Goal: Task Accomplishment & Management: Complete application form

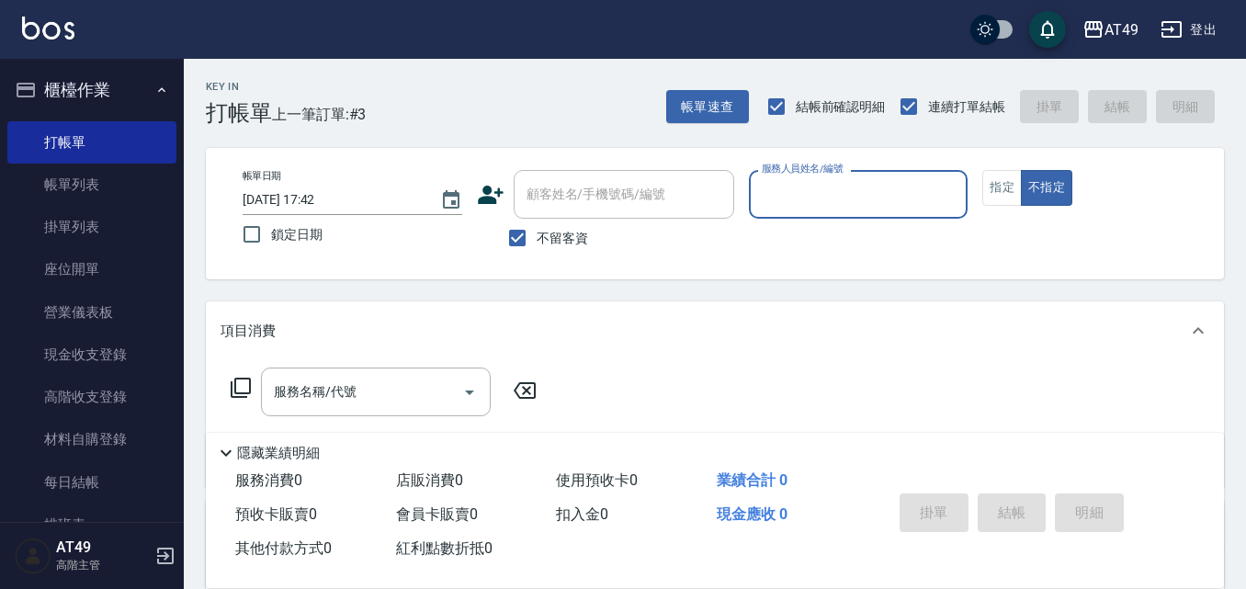
click at [848, 186] on input "服務人員姓名/編號" at bounding box center [858, 194] width 203 height 32
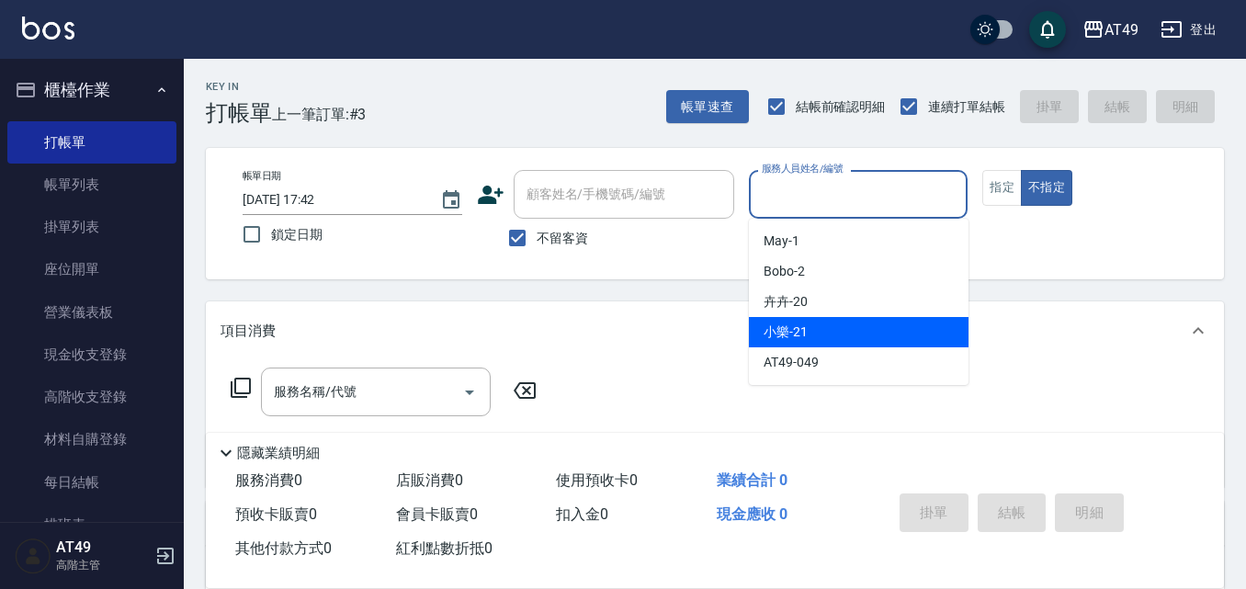
click at [852, 334] on div "小樂 -21" at bounding box center [859, 332] width 220 height 30
type input "小樂-21"
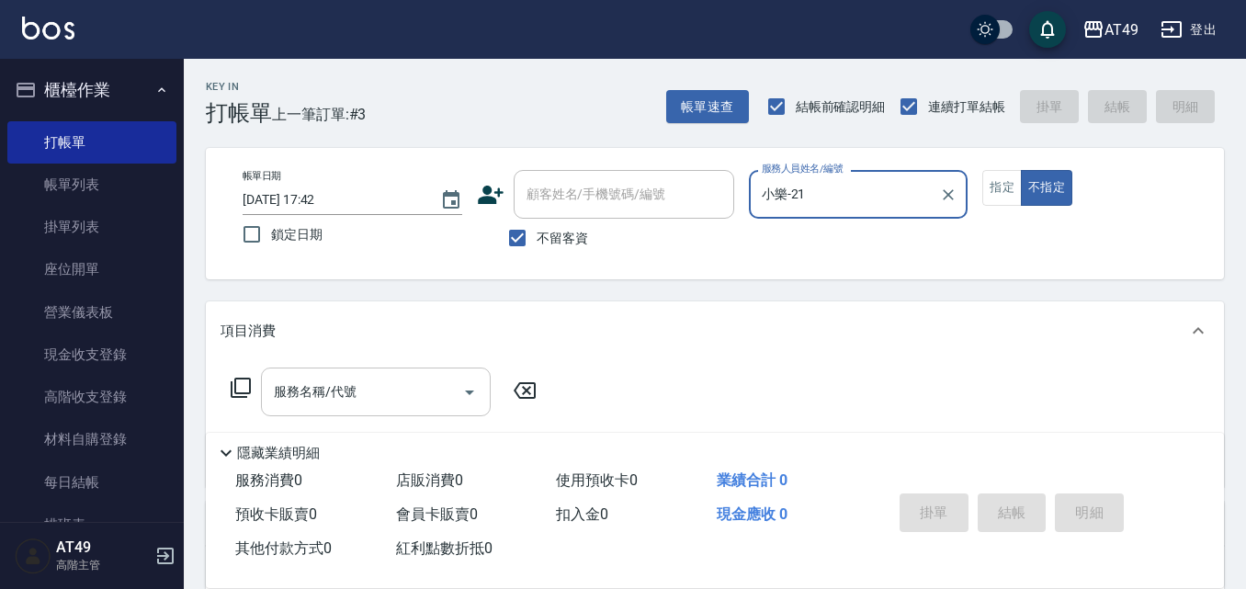
click at [441, 402] on input "服務名稱/代號" at bounding box center [362, 392] width 186 height 32
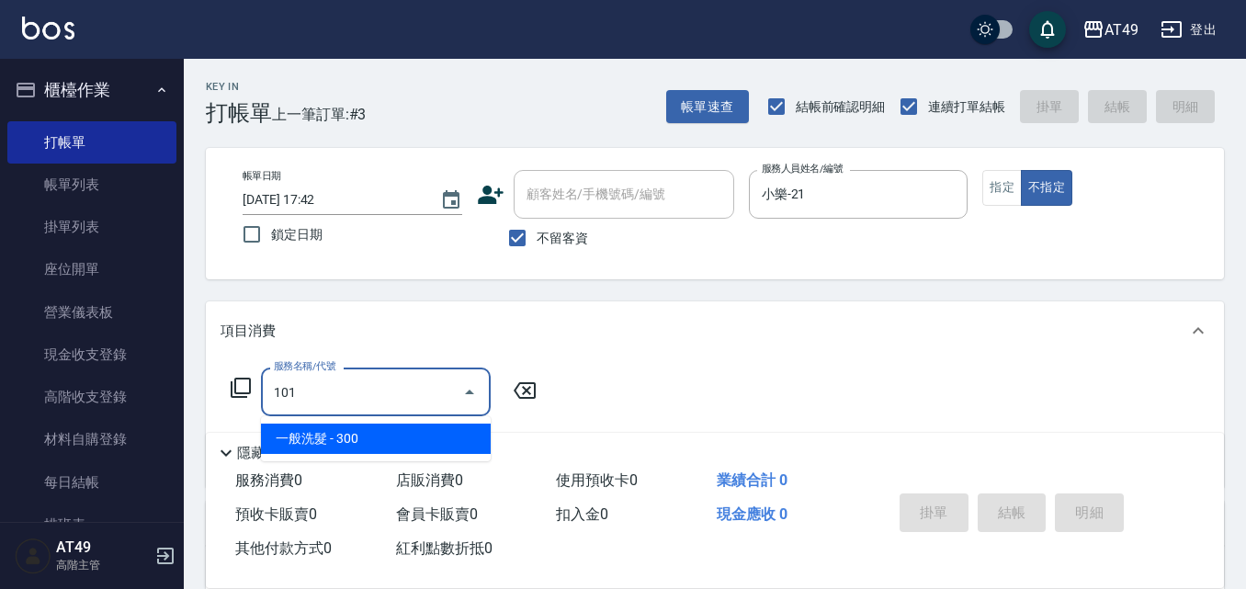
click at [324, 447] on span "一般洗髮 - 300" at bounding box center [376, 439] width 230 height 30
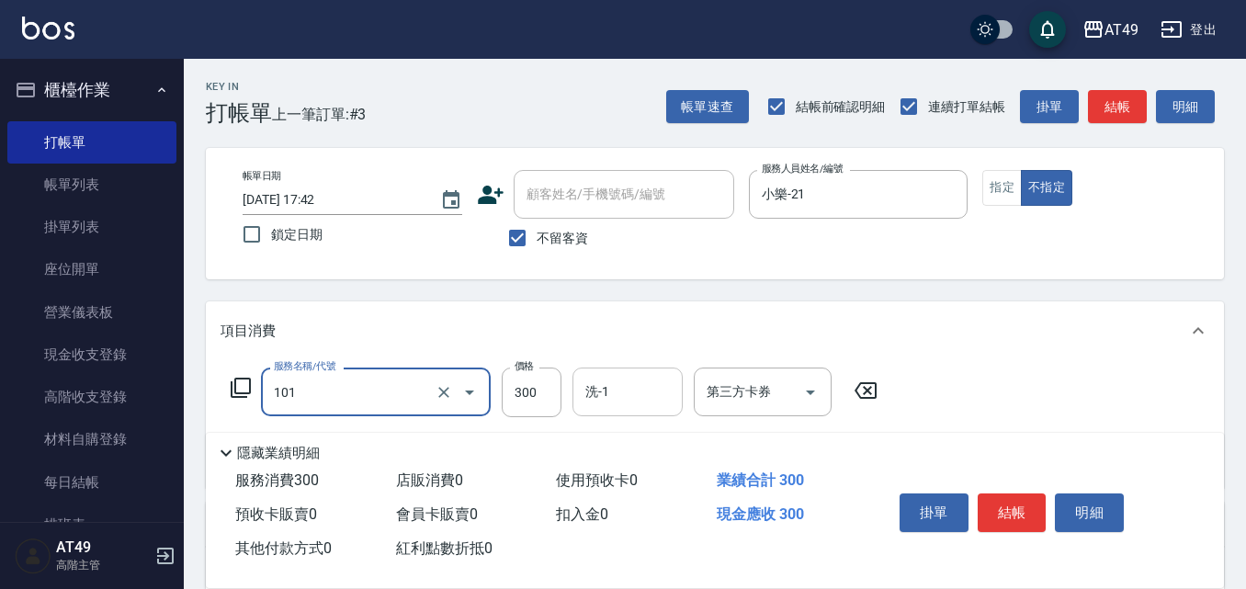
type input "一般洗髮(101)"
click at [637, 403] on input "洗-1" at bounding box center [628, 392] width 94 height 32
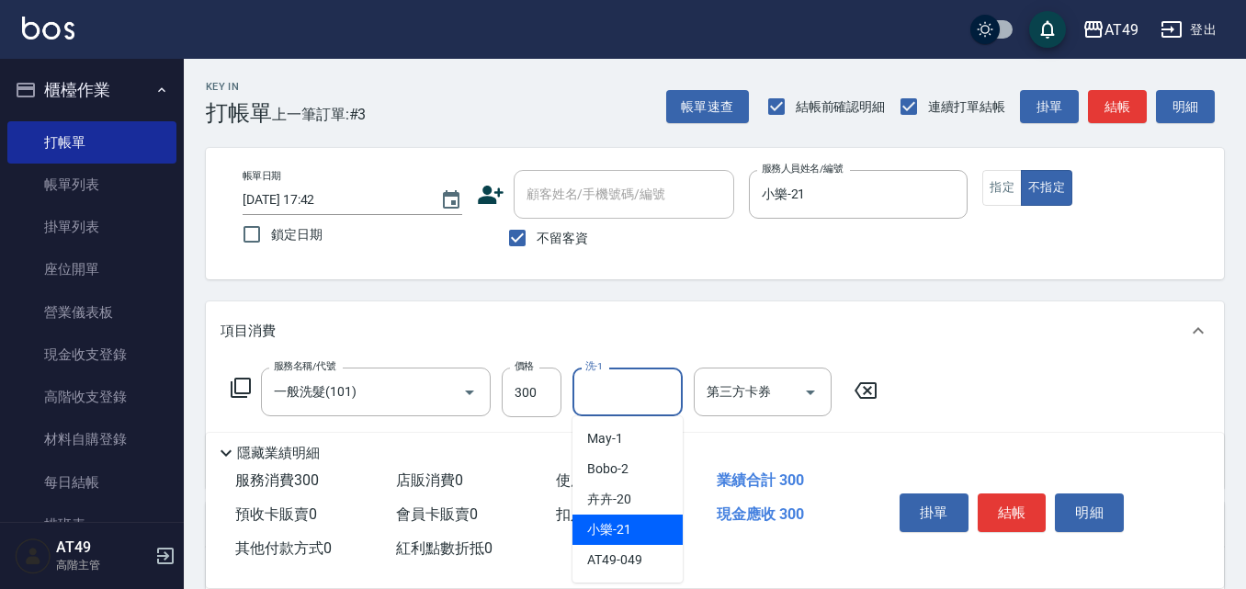
click at [605, 534] on span "小樂 -21" at bounding box center [609, 529] width 44 height 19
type input "小樂-21"
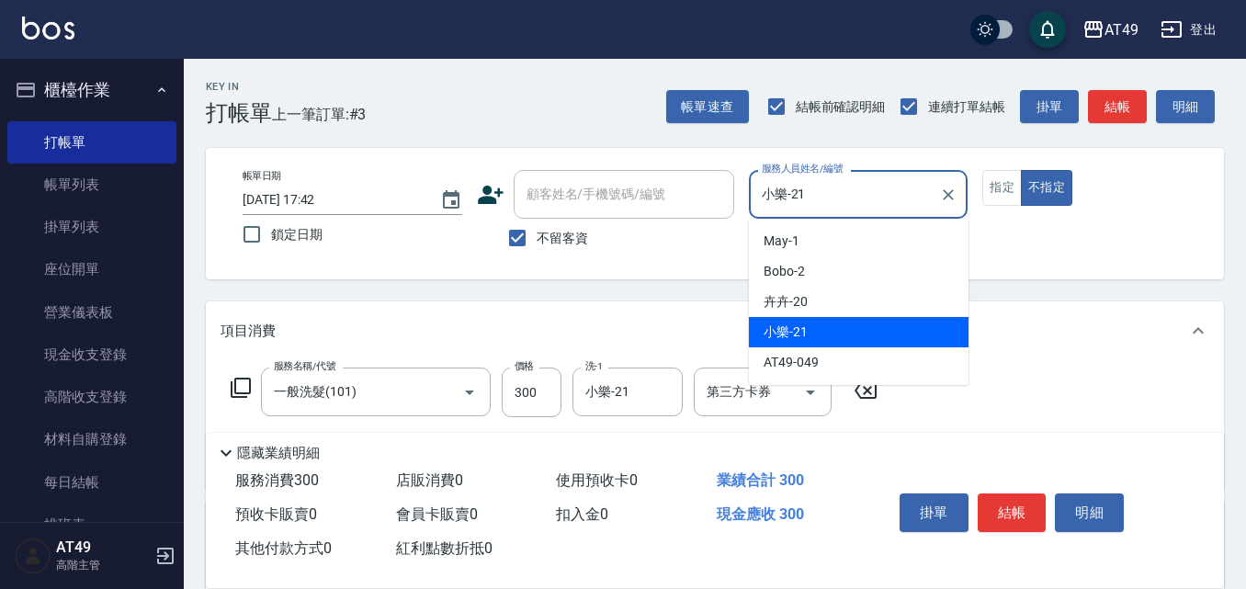
click at [888, 195] on input "小樂-21" at bounding box center [845, 194] width 176 height 32
click at [948, 195] on icon "Clear" at bounding box center [949, 194] width 11 height 11
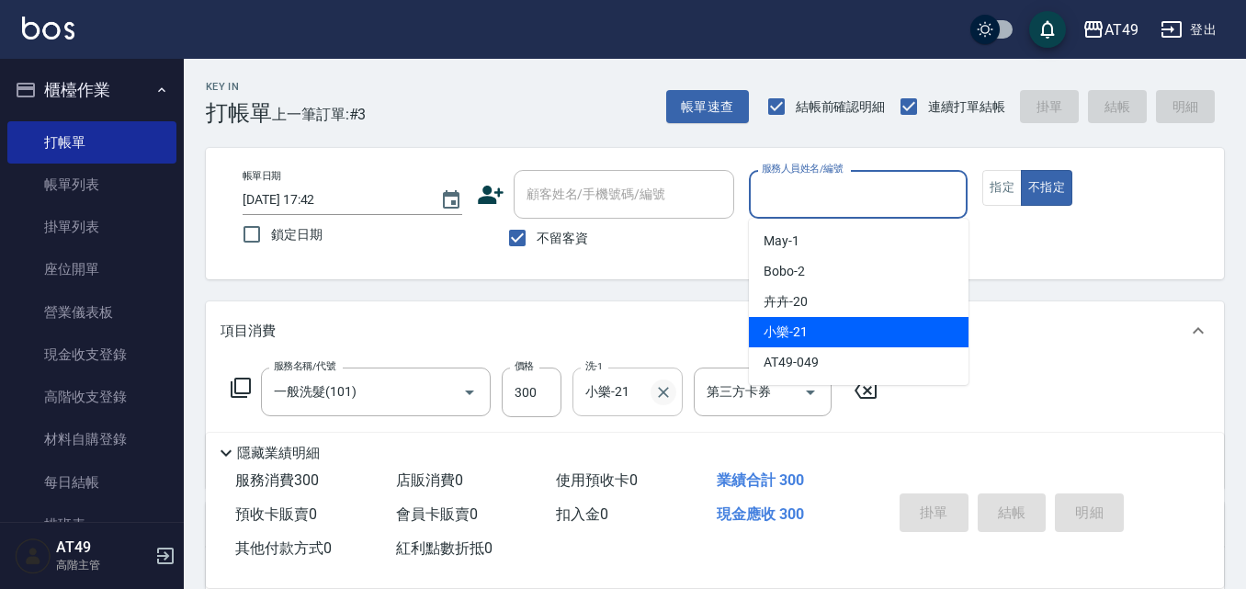
click at [663, 391] on icon "Clear" at bounding box center [663, 392] width 11 height 11
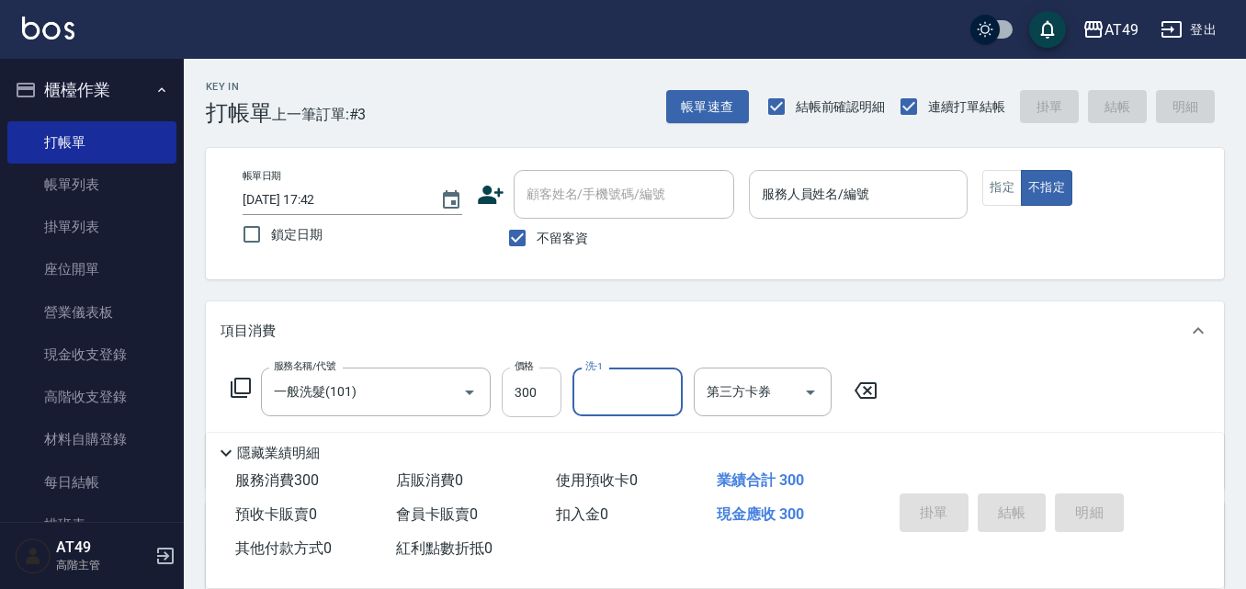
click at [545, 404] on input "300" at bounding box center [532, 393] width 60 height 50
type input "400"
click at [634, 397] on input "洗-1" at bounding box center [628, 392] width 94 height 32
click at [639, 525] on div "小樂 -21" at bounding box center [628, 530] width 110 height 30
type input "小樂-21"
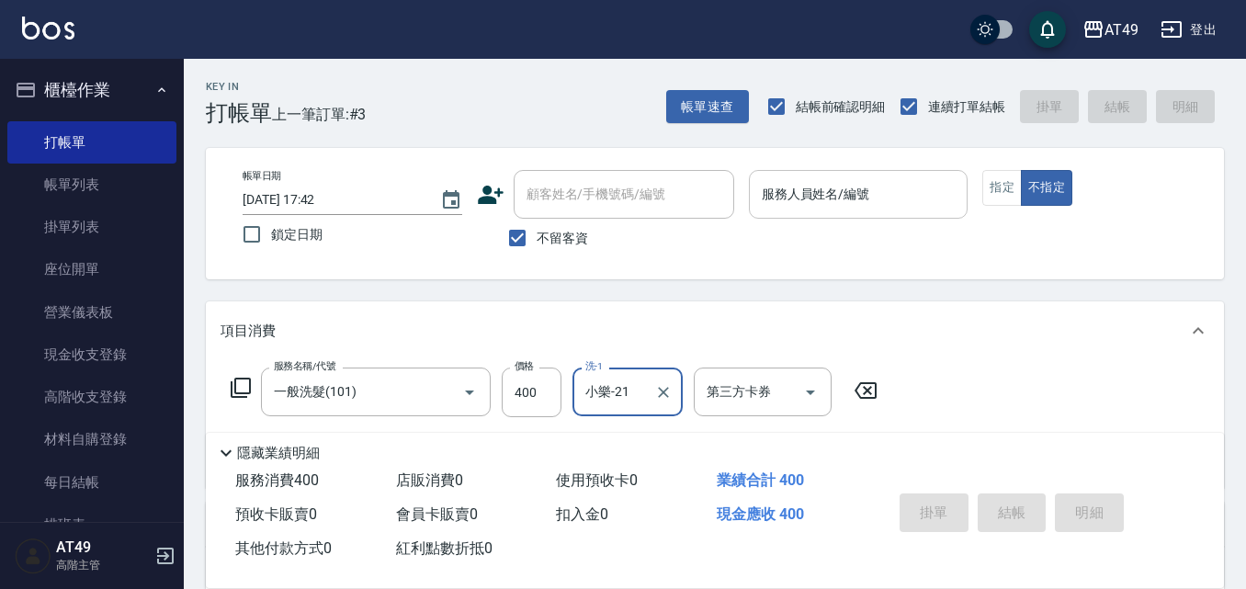
click at [866, 200] on input "服務人員姓名/編號" at bounding box center [858, 194] width 203 height 32
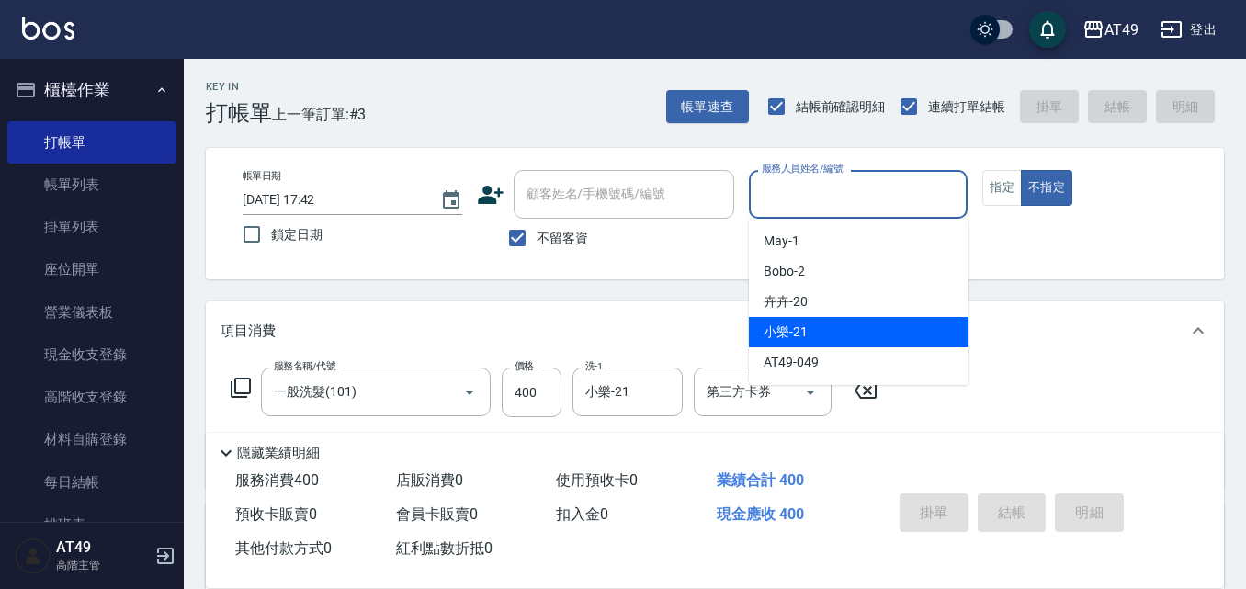
click at [822, 327] on div "小樂 -21" at bounding box center [859, 332] width 220 height 30
type input "小樂-21"
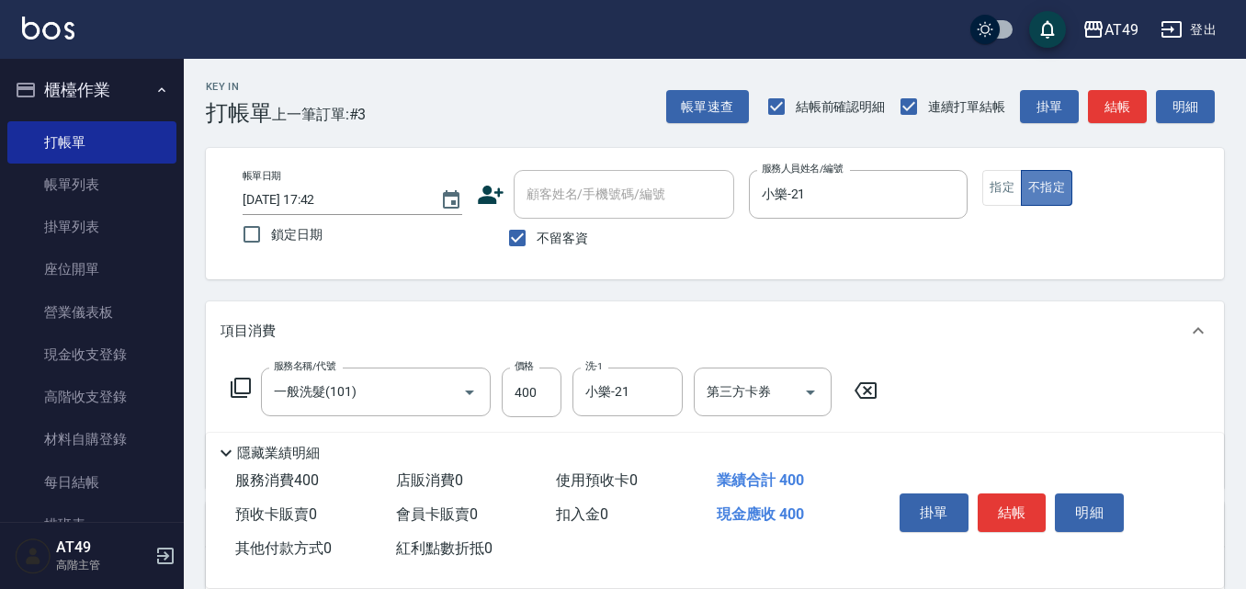
click at [1050, 193] on button "不指定" at bounding box center [1046, 188] width 51 height 36
click at [998, 505] on button "結帳" at bounding box center [1012, 513] width 69 height 39
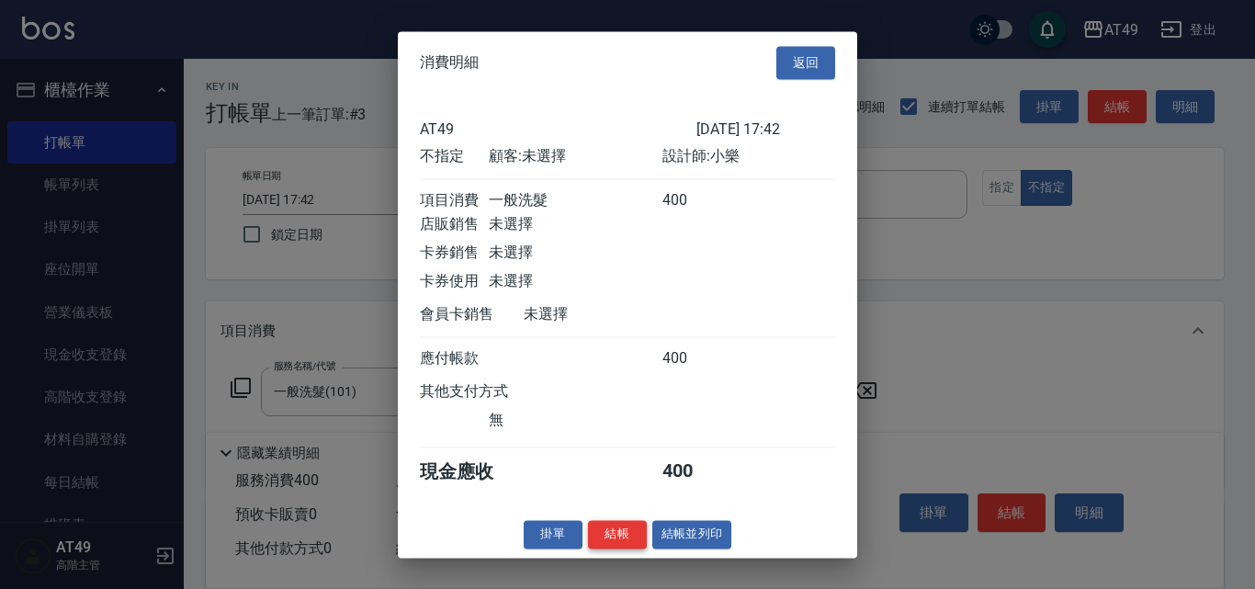
click at [626, 544] on button "結帳" at bounding box center [617, 534] width 59 height 28
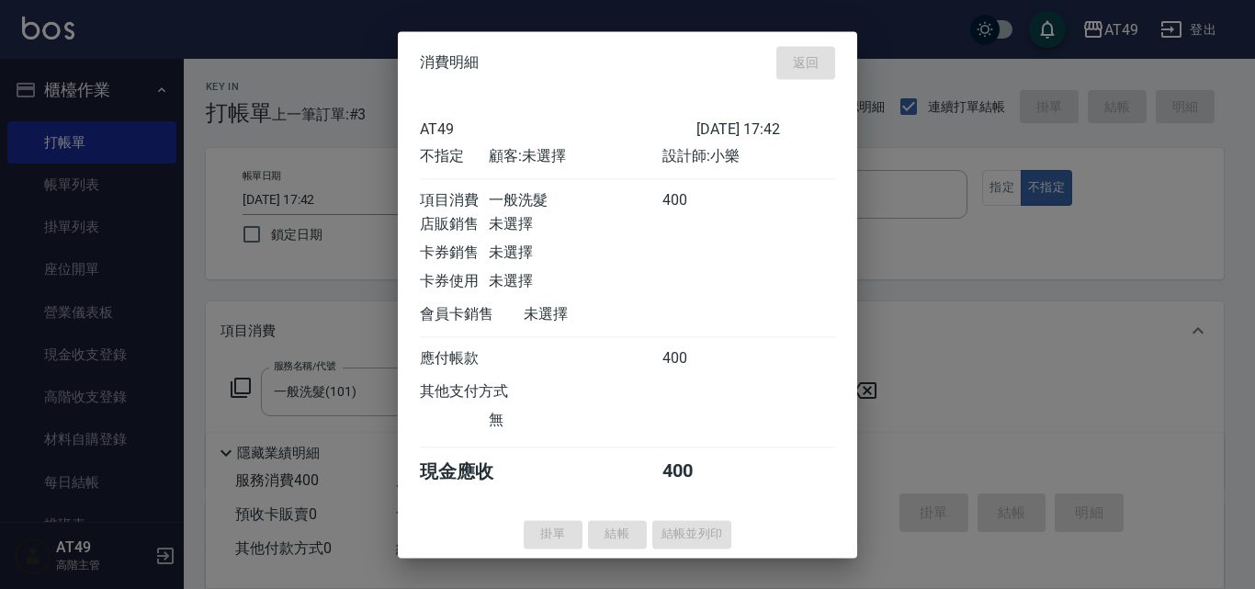
type input "[DATE] 19:36"
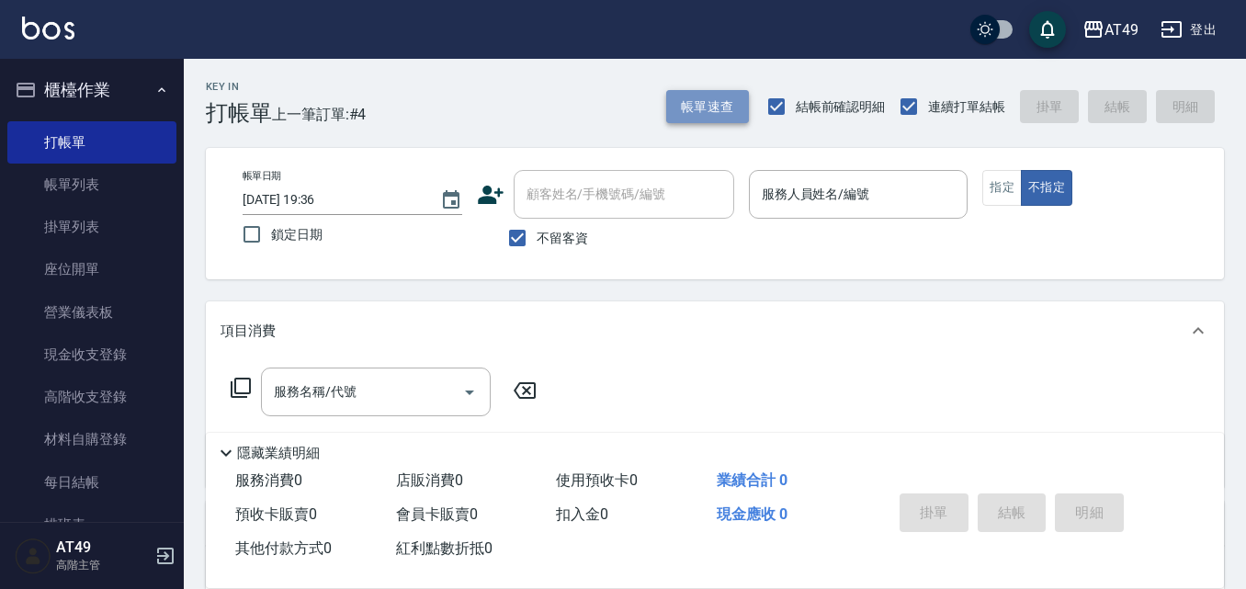
click at [730, 115] on button "帳單速查" at bounding box center [707, 107] width 83 height 34
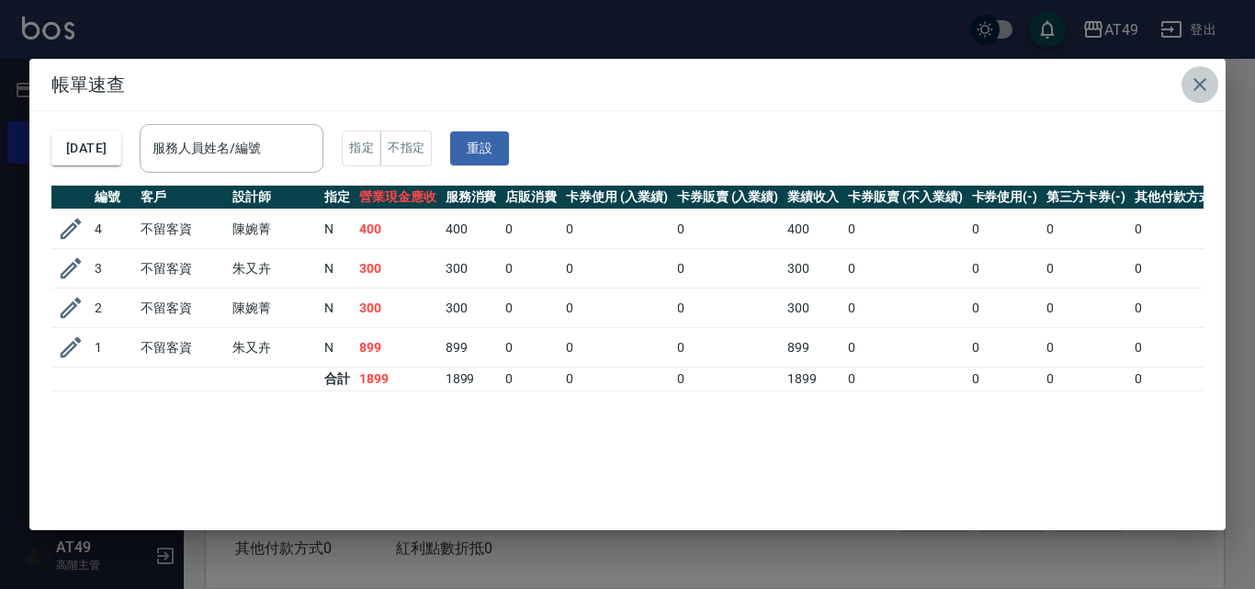
click at [1193, 83] on icon "button" at bounding box center [1200, 85] width 22 height 22
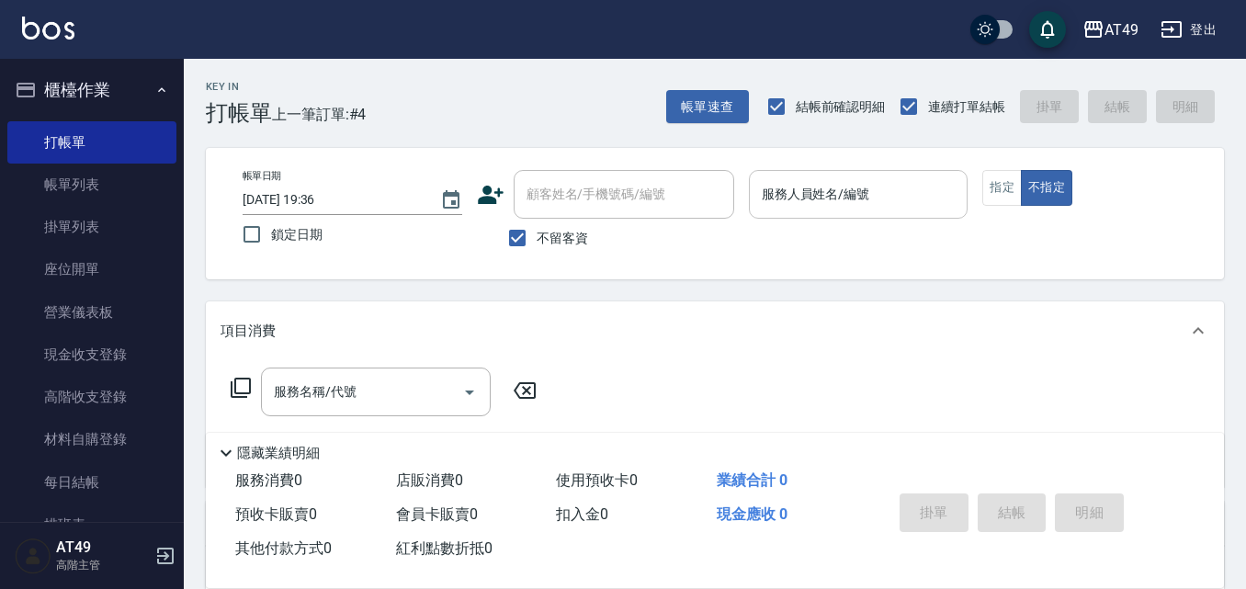
click at [857, 190] on input "服務人員姓名/編號" at bounding box center [858, 194] width 203 height 32
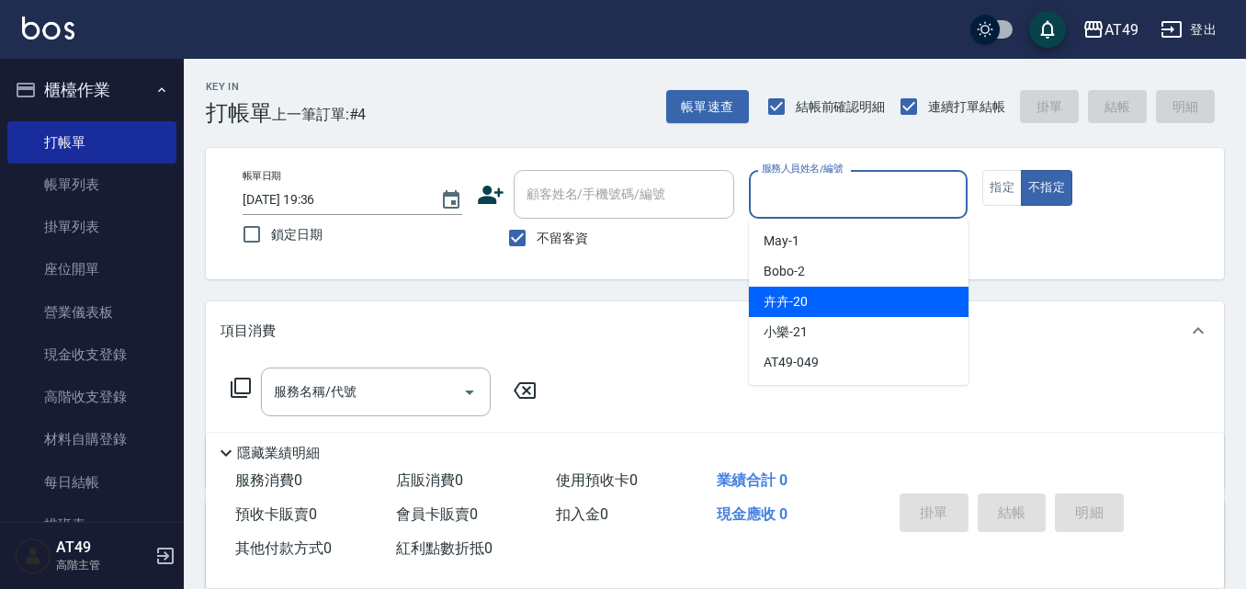
click at [827, 298] on div "卉卉 -20" at bounding box center [859, 302] width 220 height 30
type input "卉卉-20"
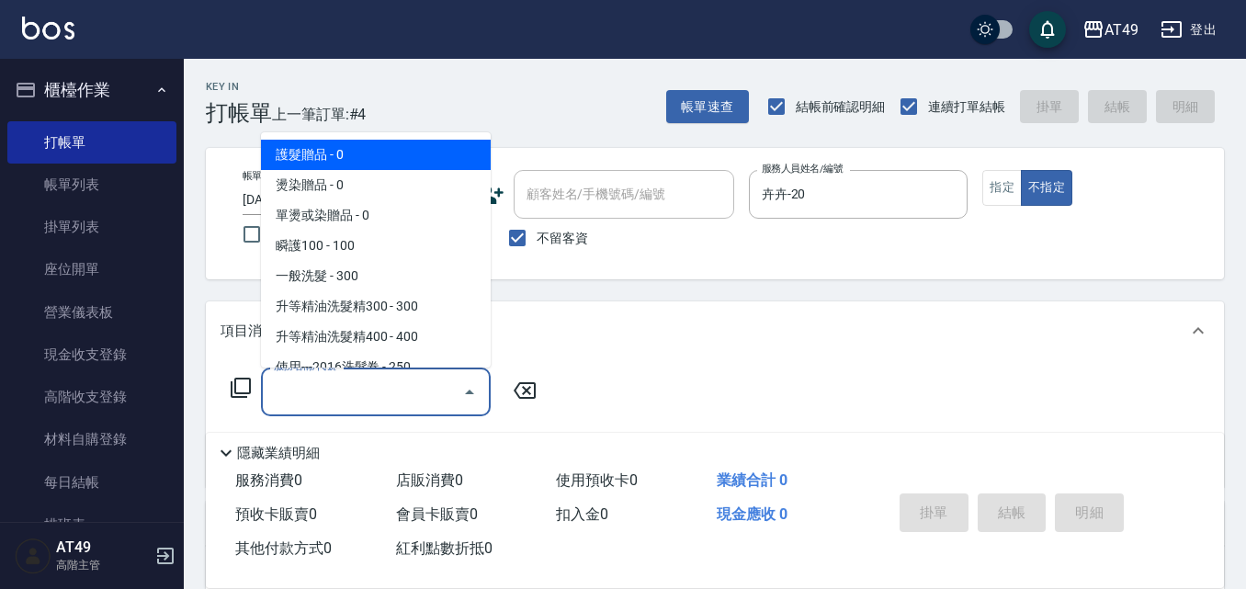
click at [369, 403] on input "服務名稱/代號" at bounding box center [362, 392] width 186 height 32
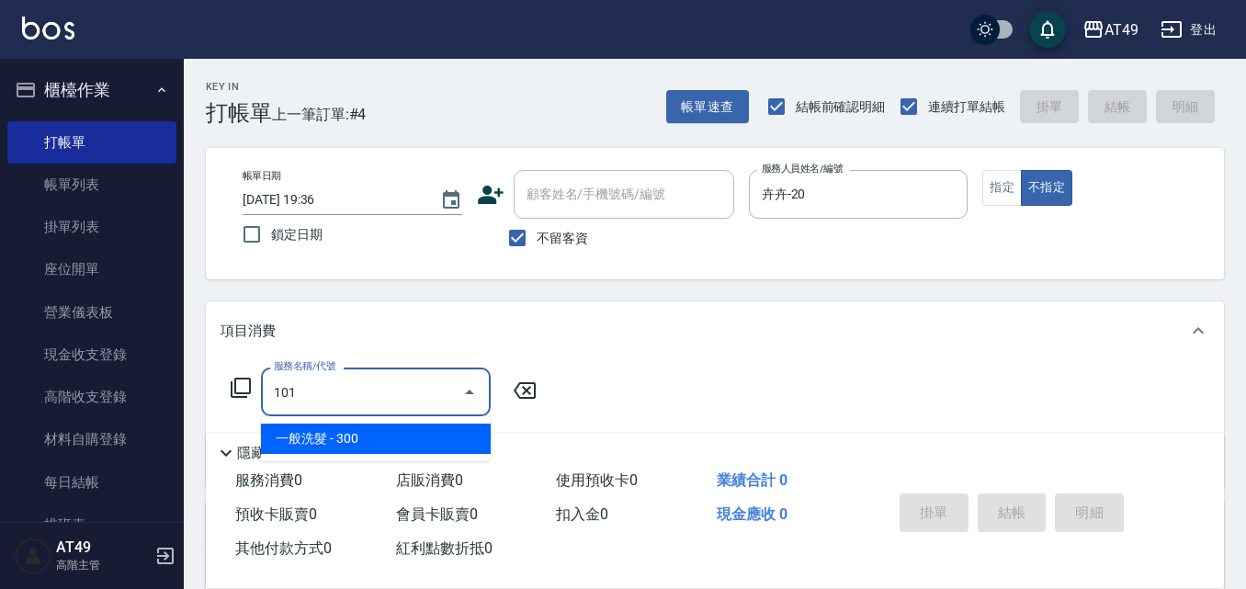
click at [429, 442] on span "一般洗髮 - 300" at bounding box center [376, 439] width 230 height 30
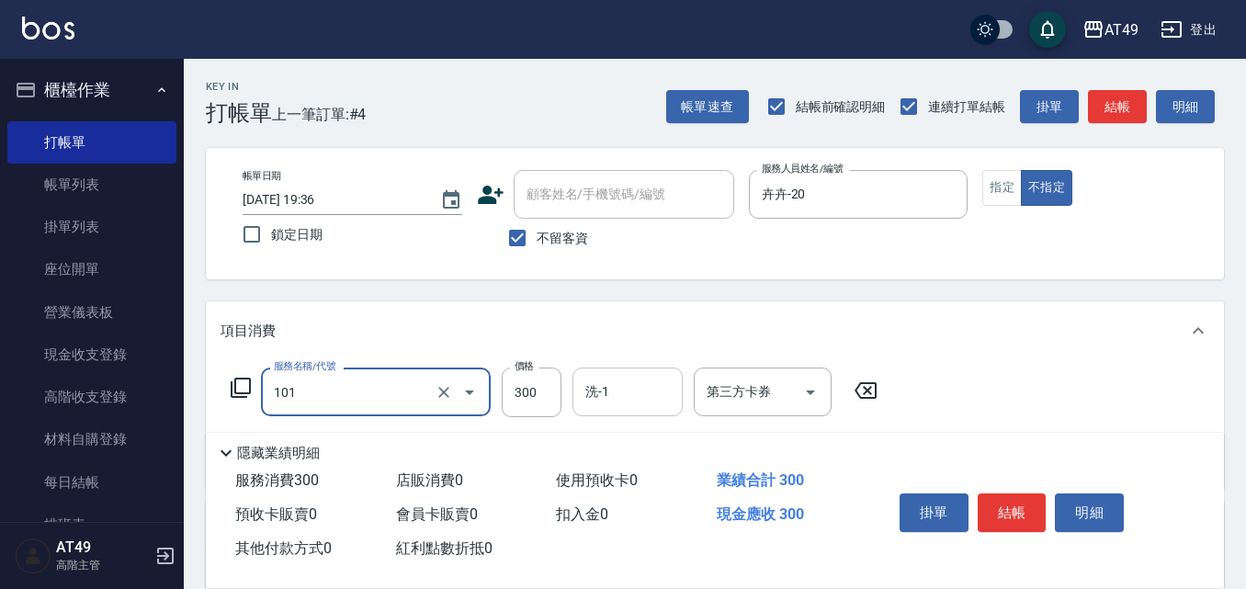
type input "一般洗髮(101)"
click at [606, 394] on input "洗-1" at bounding box center [628, 392] width 94 height 32
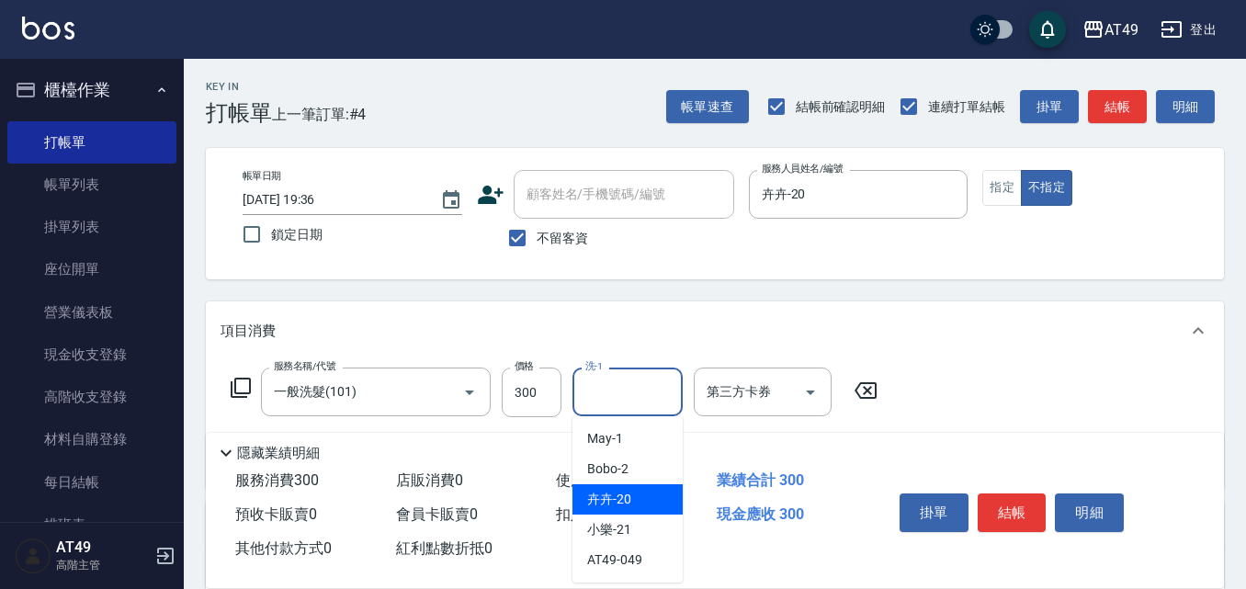
click at [627, 500] on span "卉卉 -20" at bounding box center [609, 499] width 44 height 19
type input "卉卉-20"
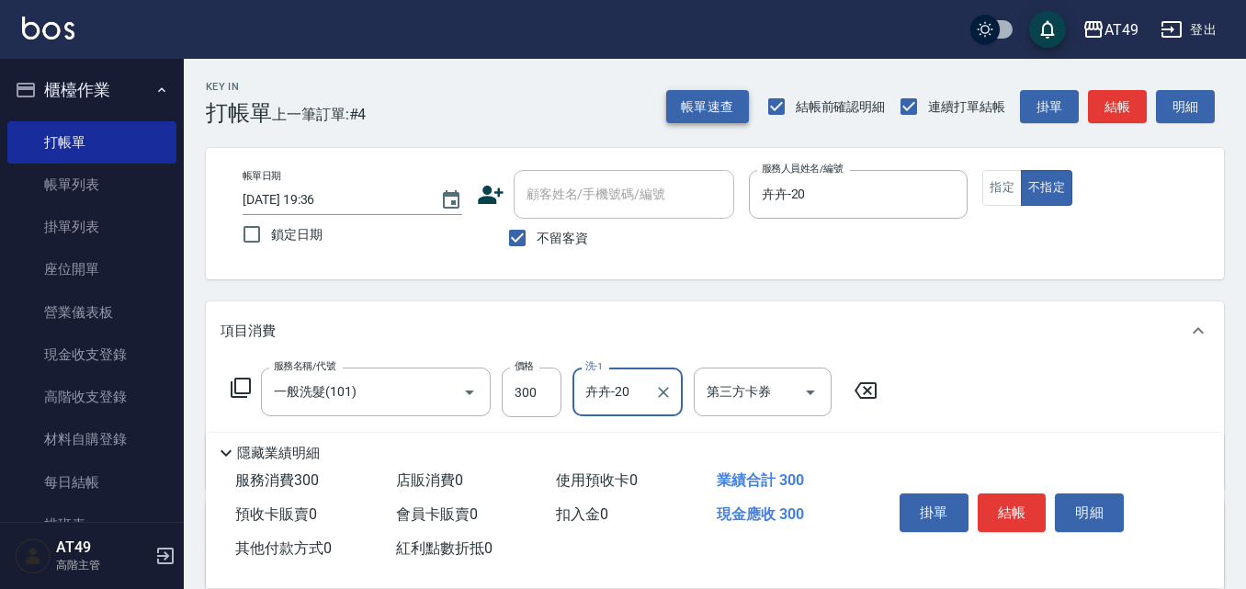
click at [711, 104] on button "帳單速查" at bounding box center [707, 107] width 83 height 34
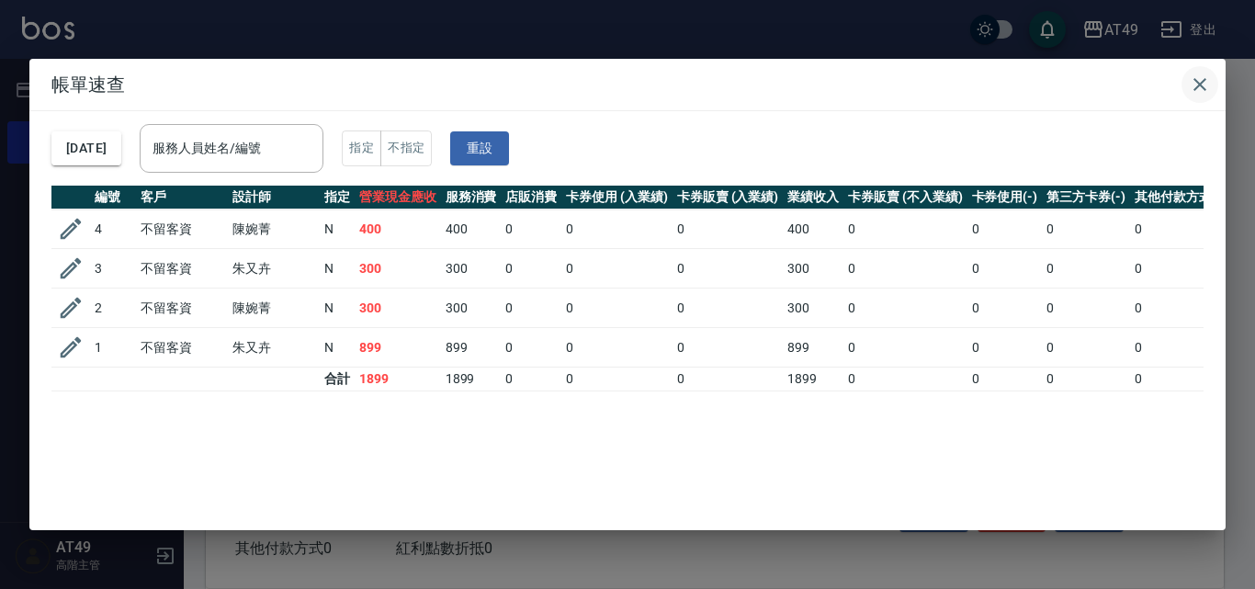
click at [1203, 80] on icon "button" at bounding box center [1200, 85] width 22 height 22
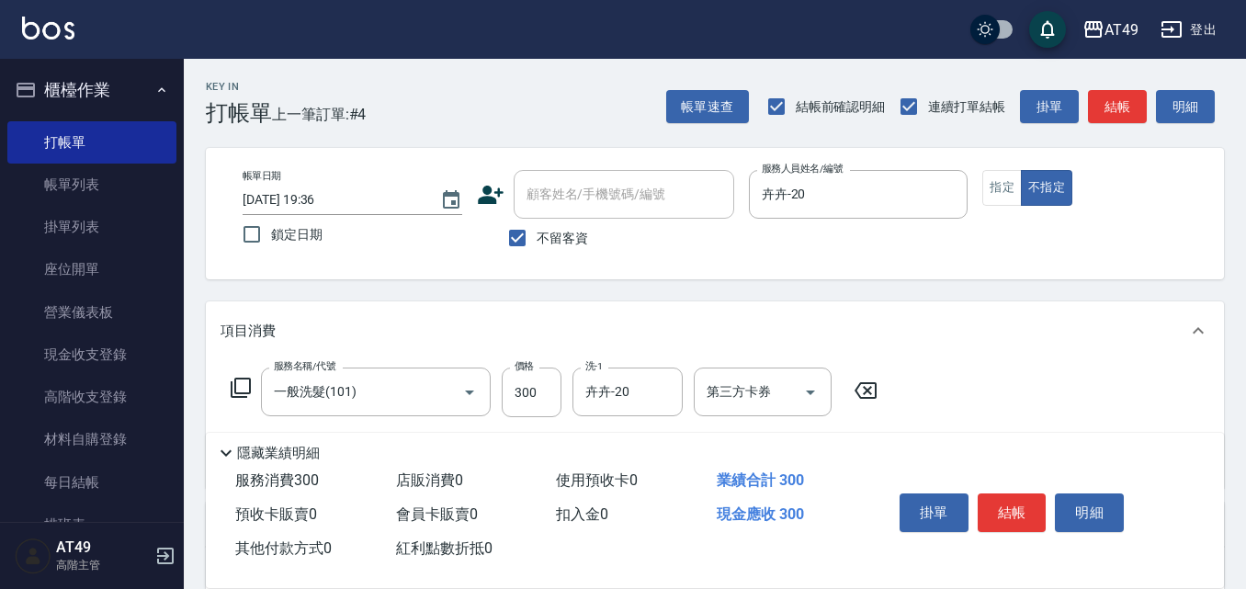
click at [871, 398] on icon at bounding box center [866, 390] width 22 height 17
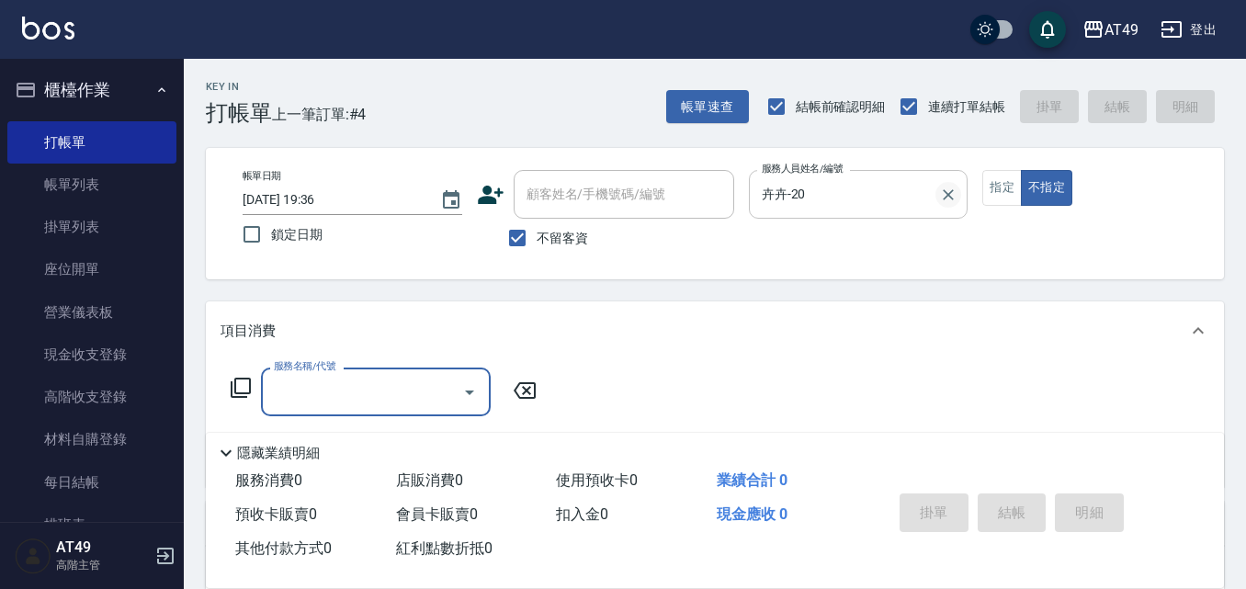
click at [951, 190] on icon "Clear" at bounding box center [948, 195] width 18 height 18
